Goal: Navigation & Orientation: Understand site structure

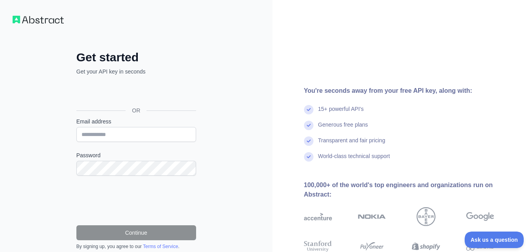
click at [164, 55] on h2 "Get started" at bounding box center [136, 57] width 120 height 14
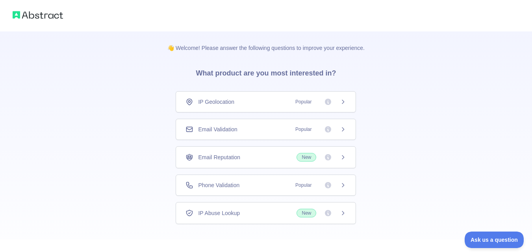
click at [343, 130] on icon at bounding box center [343, 129] width 6 height 6
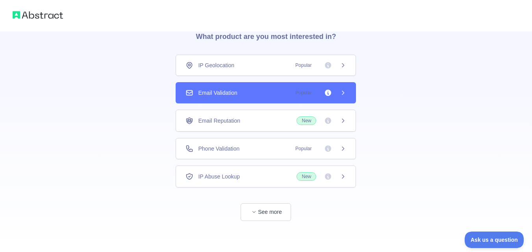
scroll to position [37, 0]
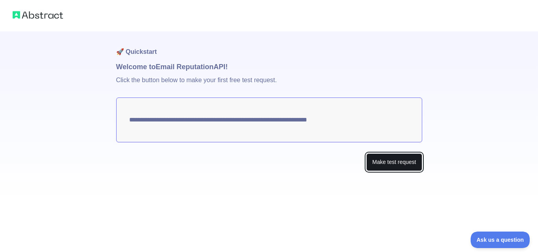
click at [398, 163] on button "Make test request" at bounding box center [393, 162] width 55 height 18
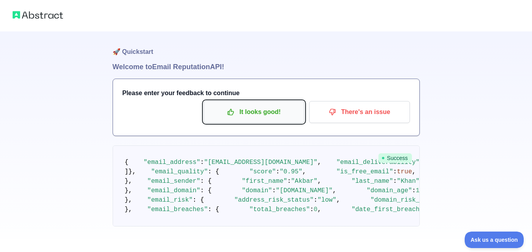
click at [260, 111] on p "It looks good!" at bounding box center [253, 111] width 89 height 13
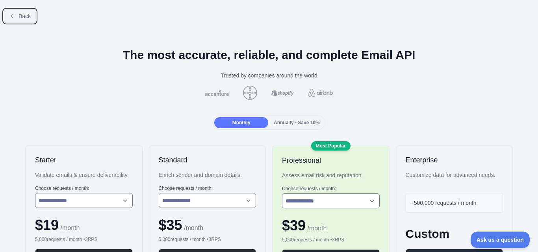
click at [16, 14] on button "Back" at bounding box center [20, 15] width 32 height 13
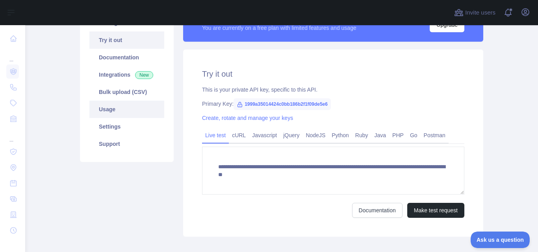
scroll to position [39, 0]
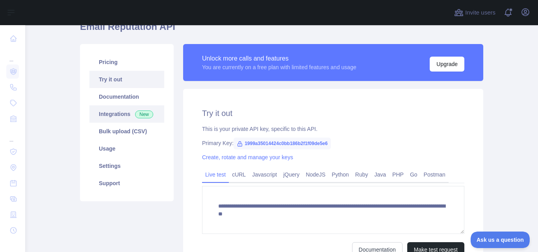
click at [114, 110] on link "Integrations New" at bounding box center [126, 113] width 75 height 17
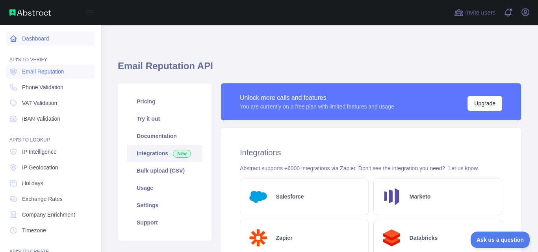
click at [42, 44] on link "Dashboard" at bounding box center [50, 38] width 88 height 14
